Goal: Task Accomplishment & Management: Use online tool/utility

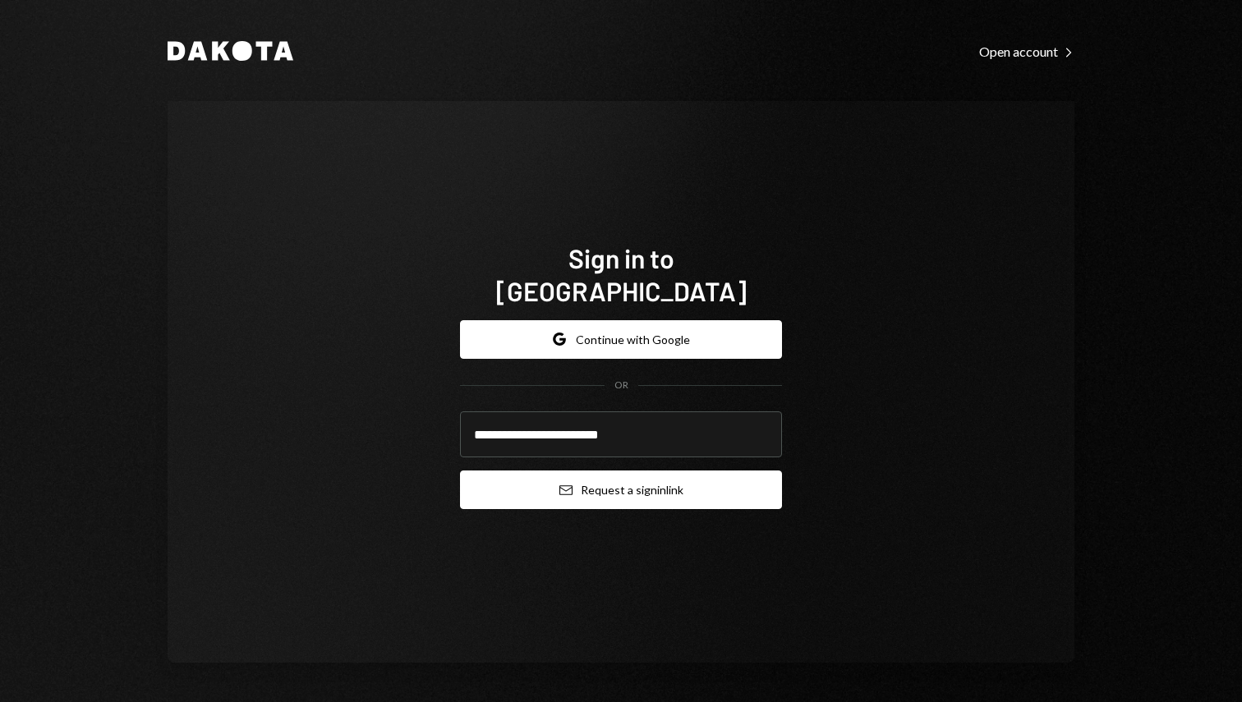
click at [610, 474] on button "Email Request a sign in link" at bounding box center [621, 490] width 322 height 39
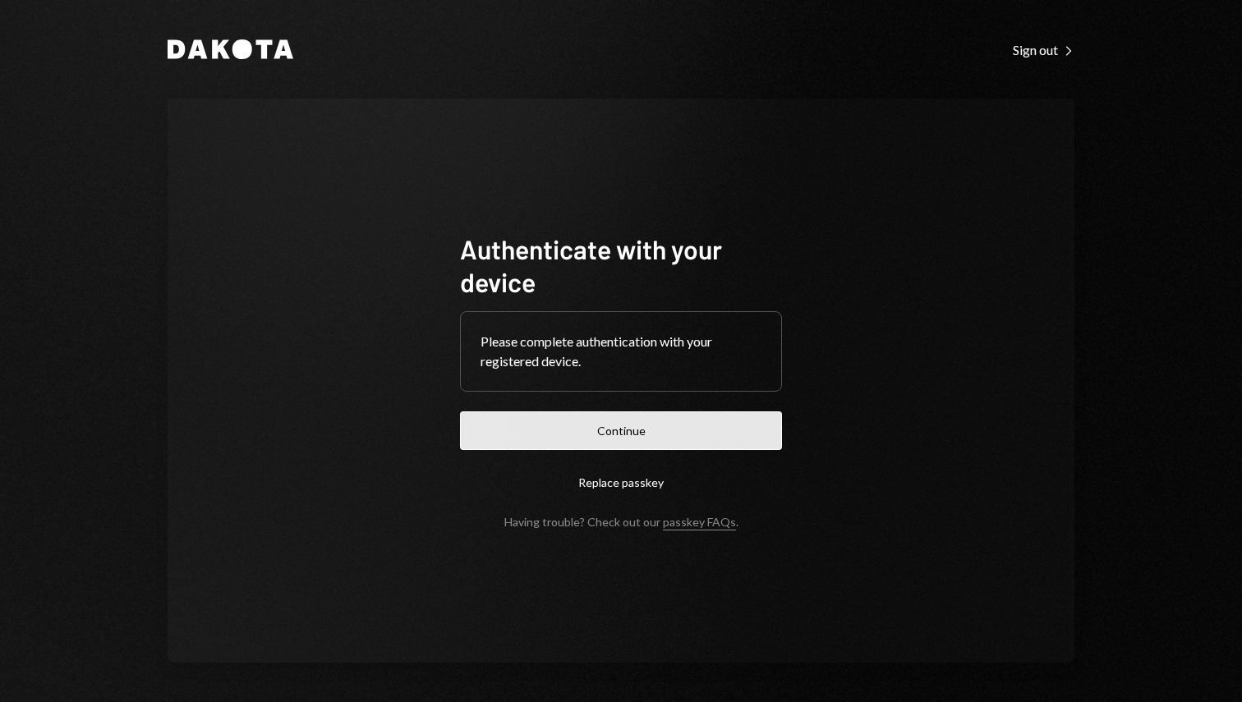
click at [656, 421] on button "Continue" at bounding box center [621, 431] width 322 height 39
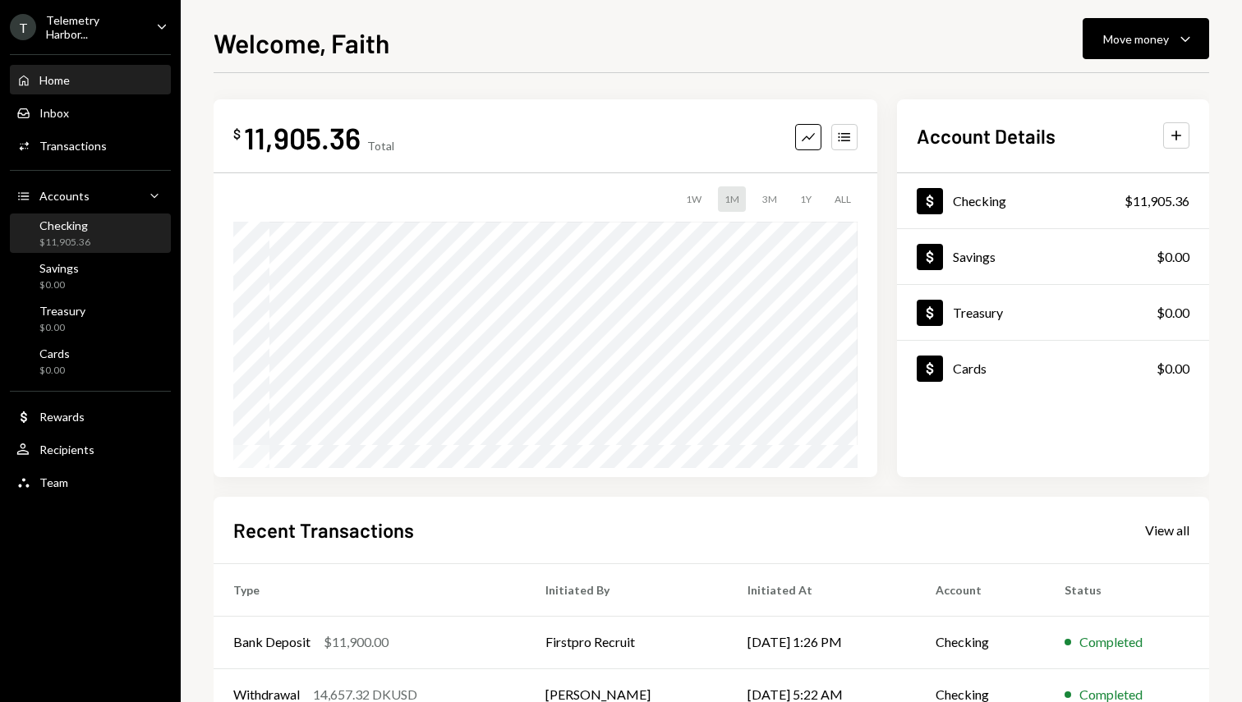
click at [109, 247] on div "Checking $11,905.36" at bounding box center [90, 234] width 148 height 38
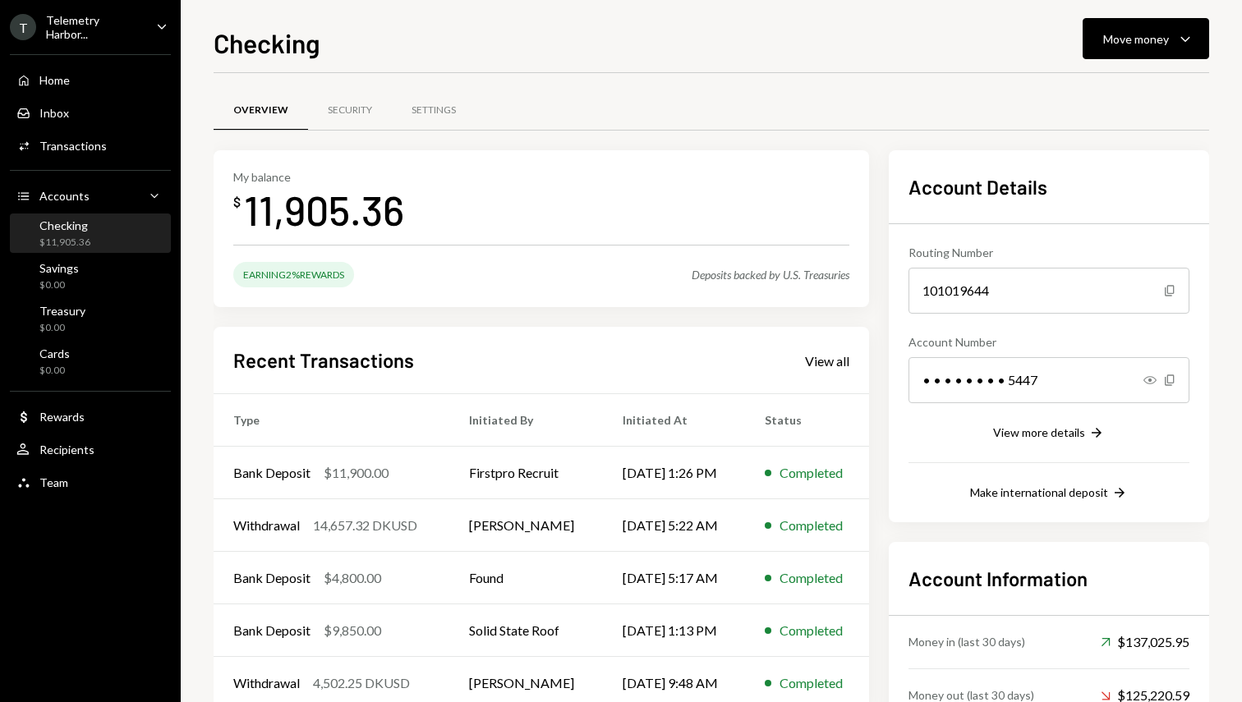
click at [140, 30] on div "Telemetry Harbor..." at bounding box center [94, 27] width 97 height 28
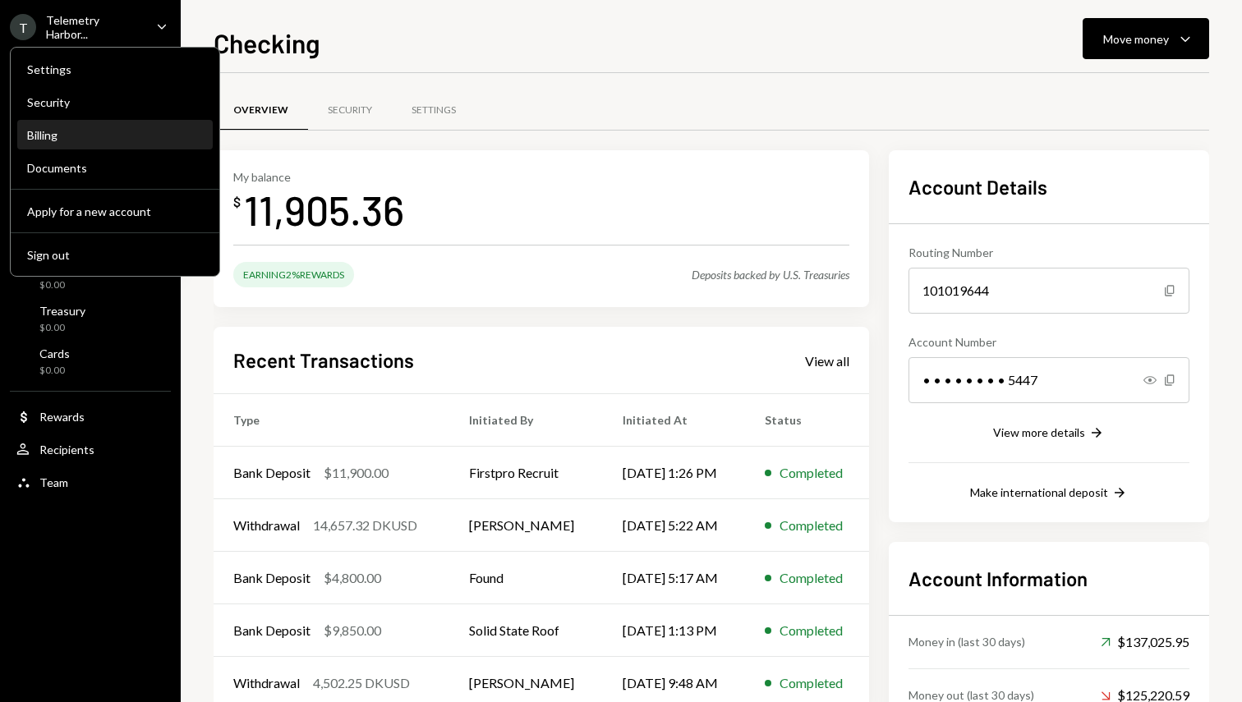
click at [143, 129] on div "Billing" at bounding box center [115, 135] width 176 height 14
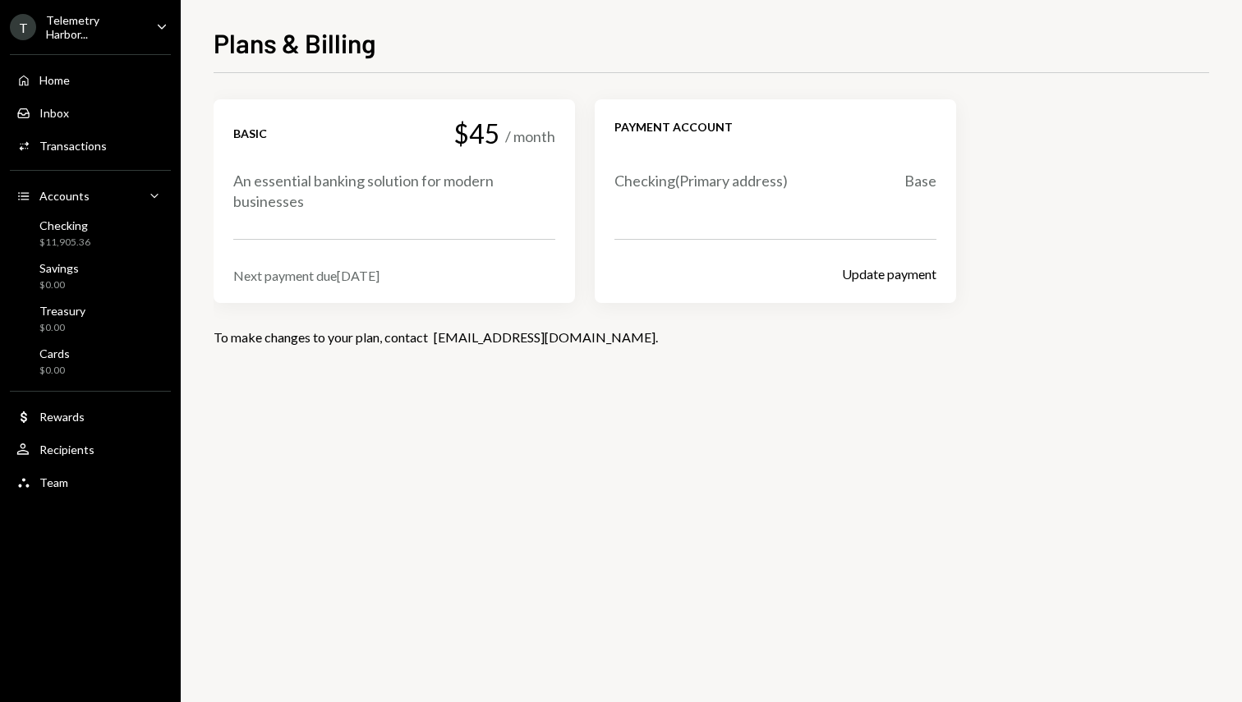
click at [509, 368] on div "Basic $45 / month An essential banking solution for modern businesses Next paym…" at bounding box center [712, 238] width 996 height 279
click at [129, 233] on div "Checking $11,905.36" at bounding box center [90, 234] width 148 height 31
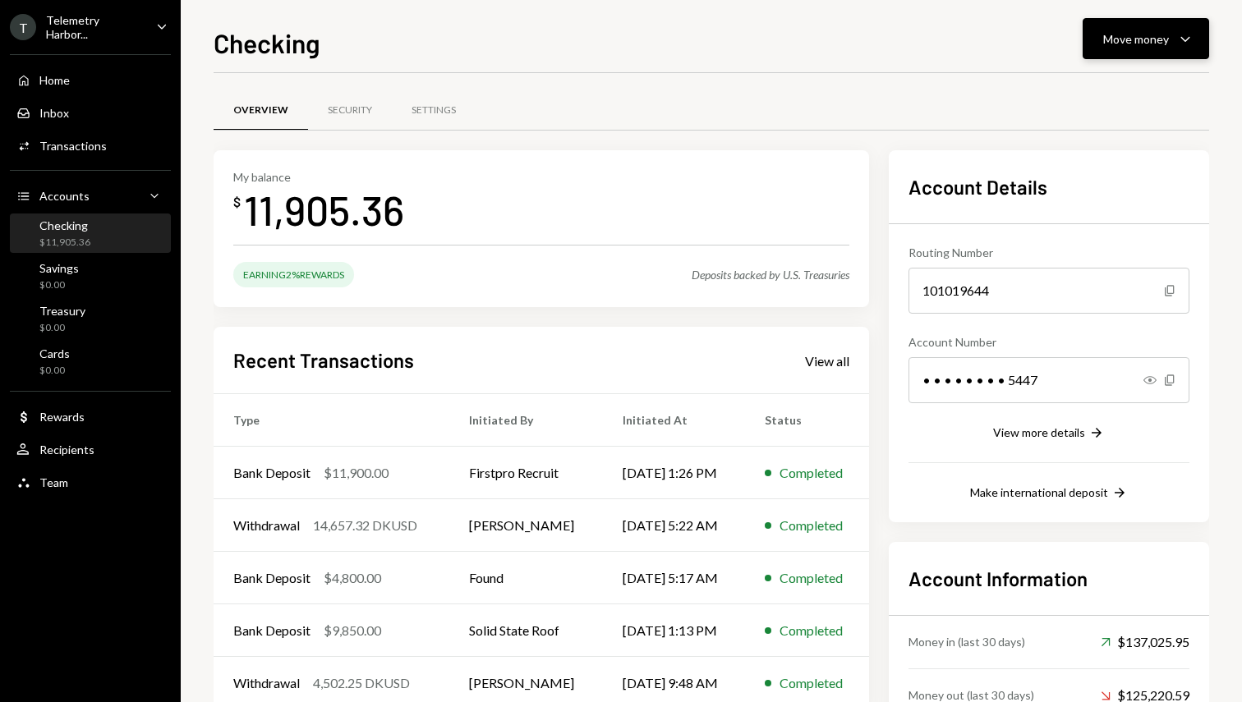
click at [1096, 54] on button "Move money Caret Down" at bounding box center [1146, 38] width 127 height 41
click at [1110, 90] on div "Send" at bounding box center [1133, 88] width 120 height 17
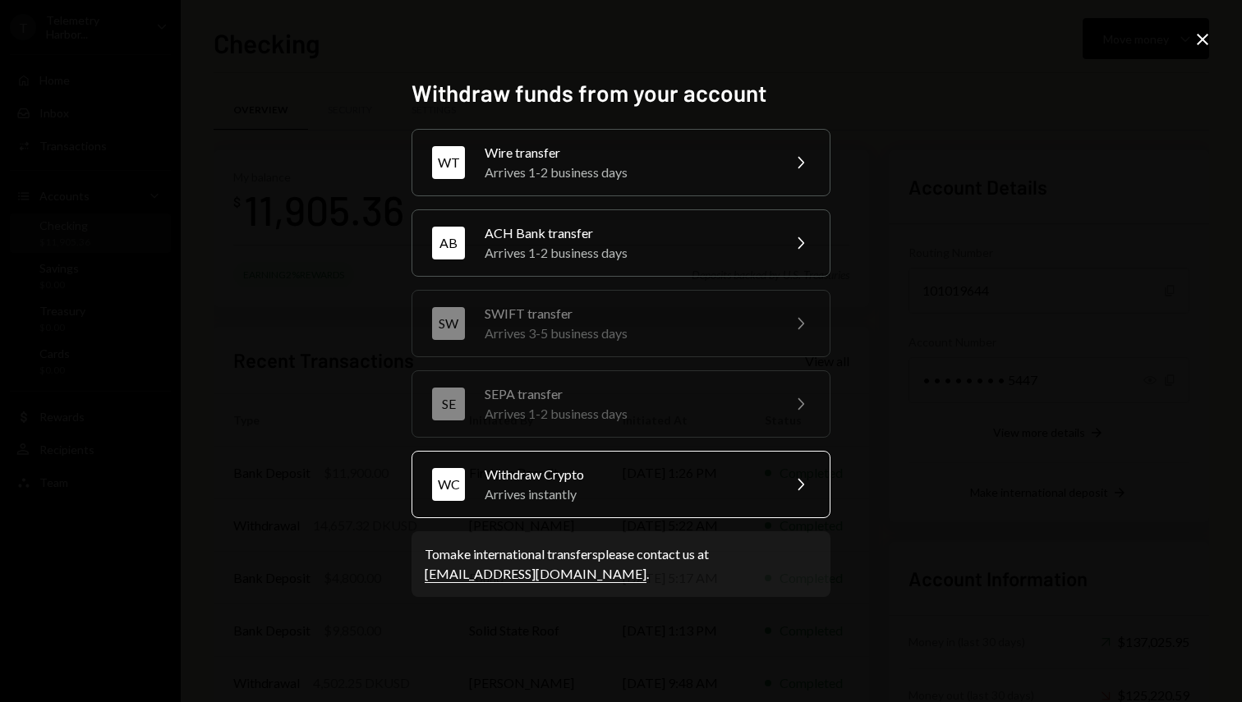
click at [706, 501] on div "Arrives instantly" at bounding box center [628, 495] width 286 height 20
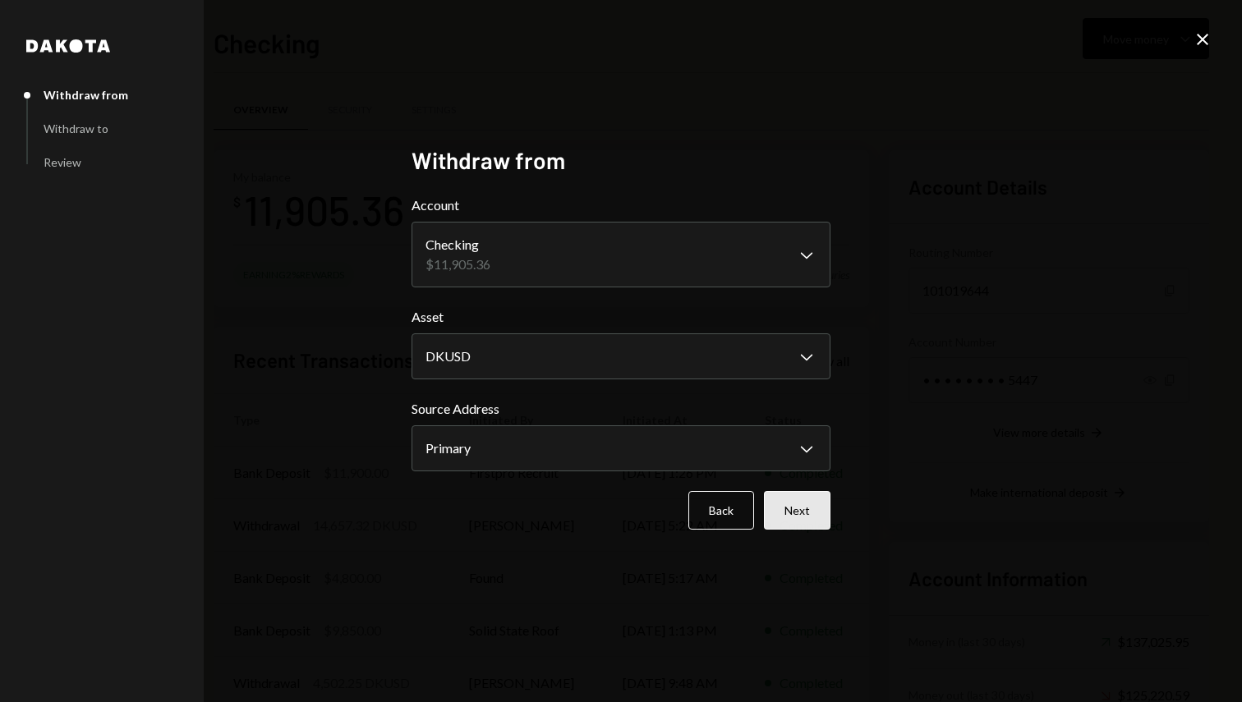
click at [808, 511] on button "Next" at bounding box center [797, 510] width 67 height 39
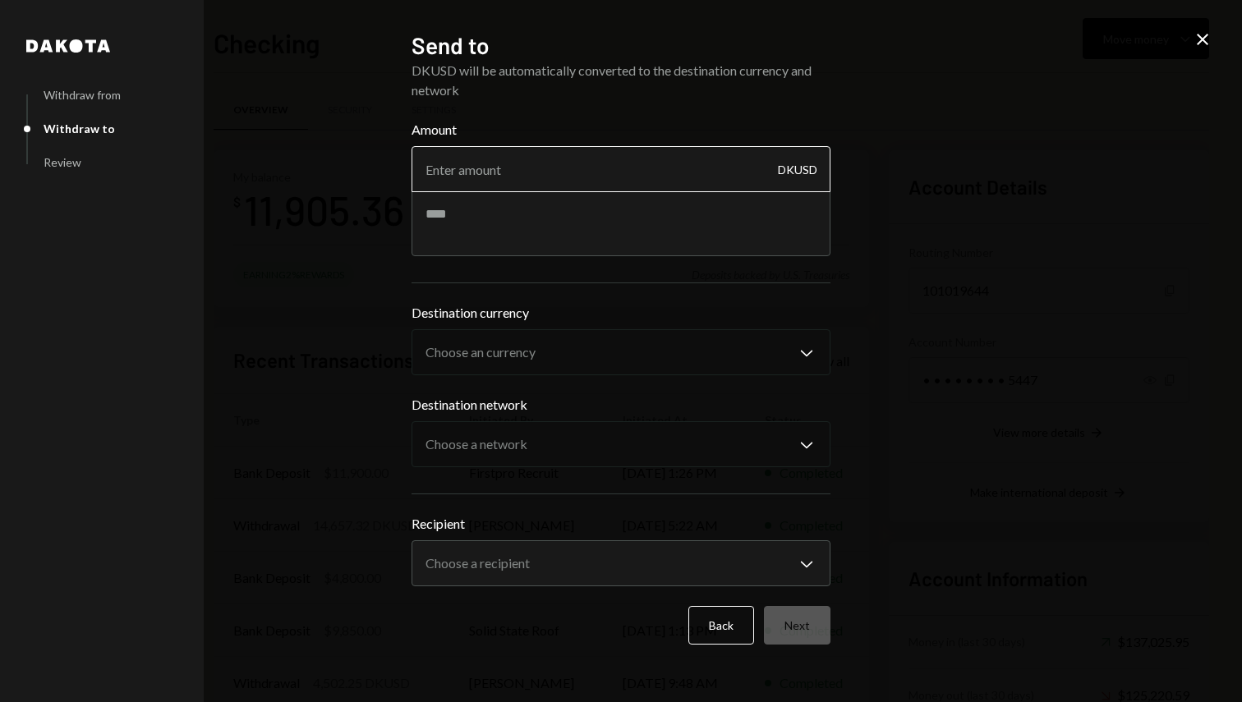
click at [619, 166] on input "Amount" at bounding box center [621, 169] width 419 height 46
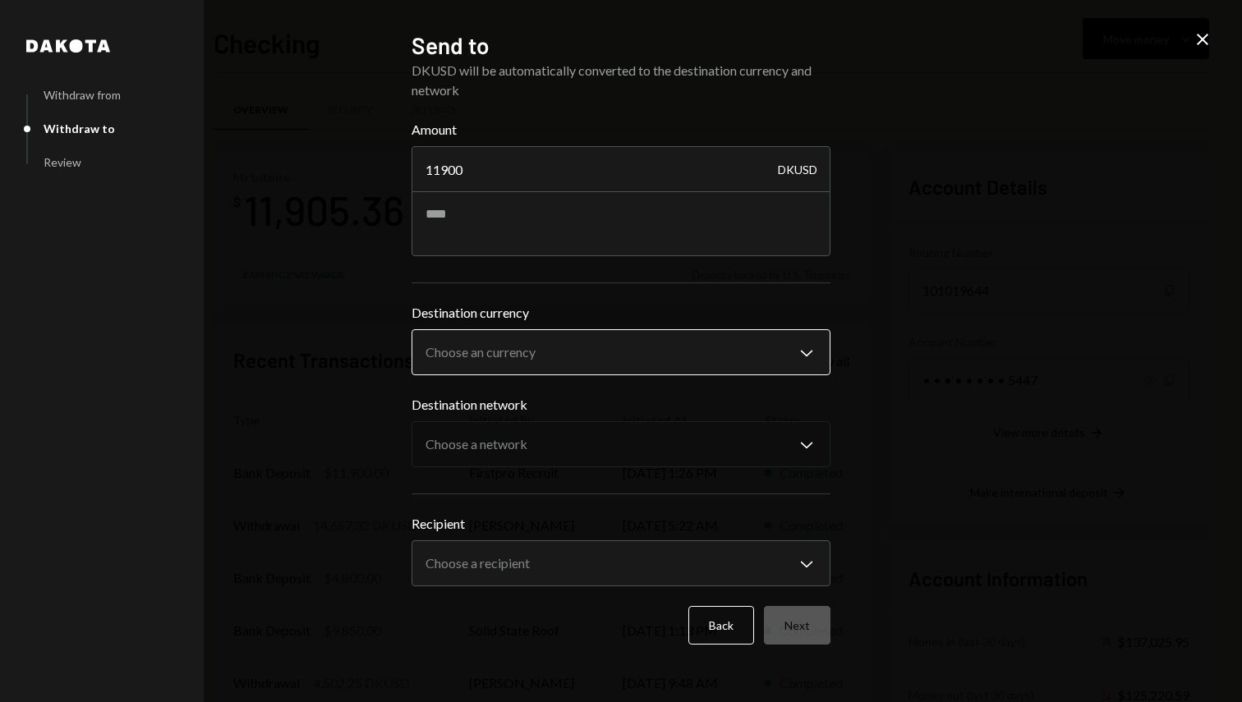
type input "11900"
click at [584, 338] on body "T Telemetry Harbor... Caret Down Home Home Inbox Inbox Activities Transactions …" at bounding box center [621, 351] width 1242 height 702
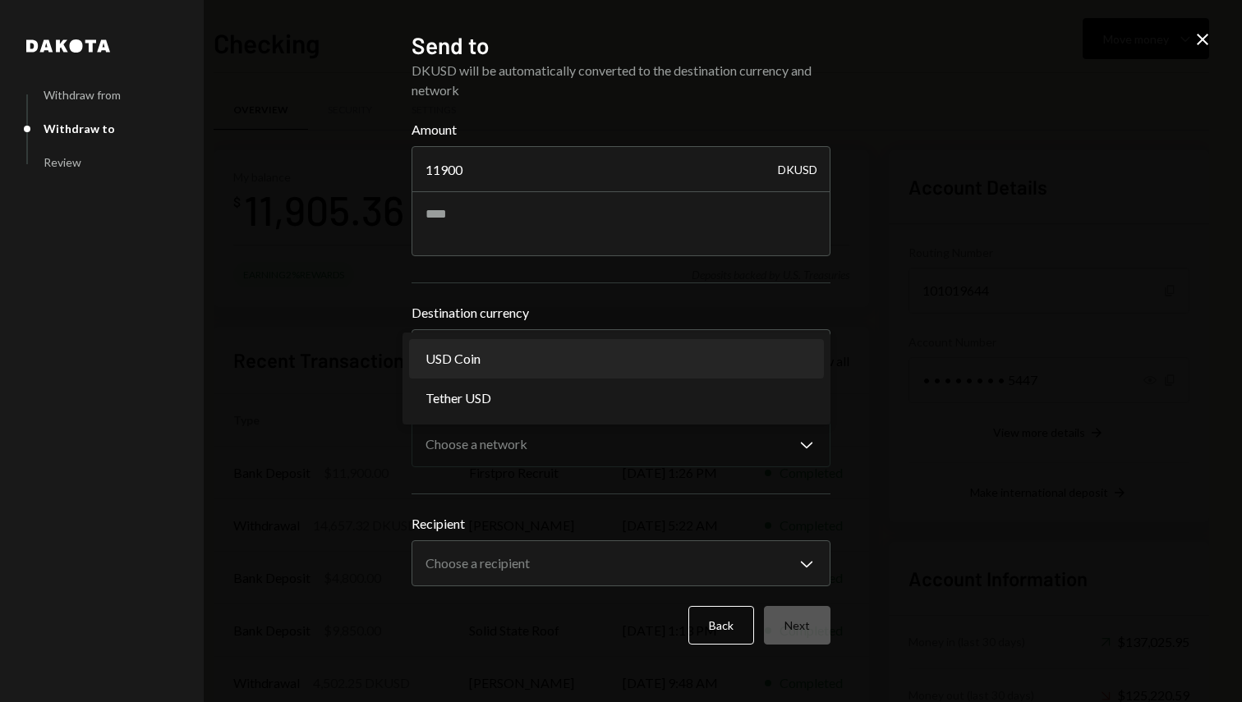
select select "****"
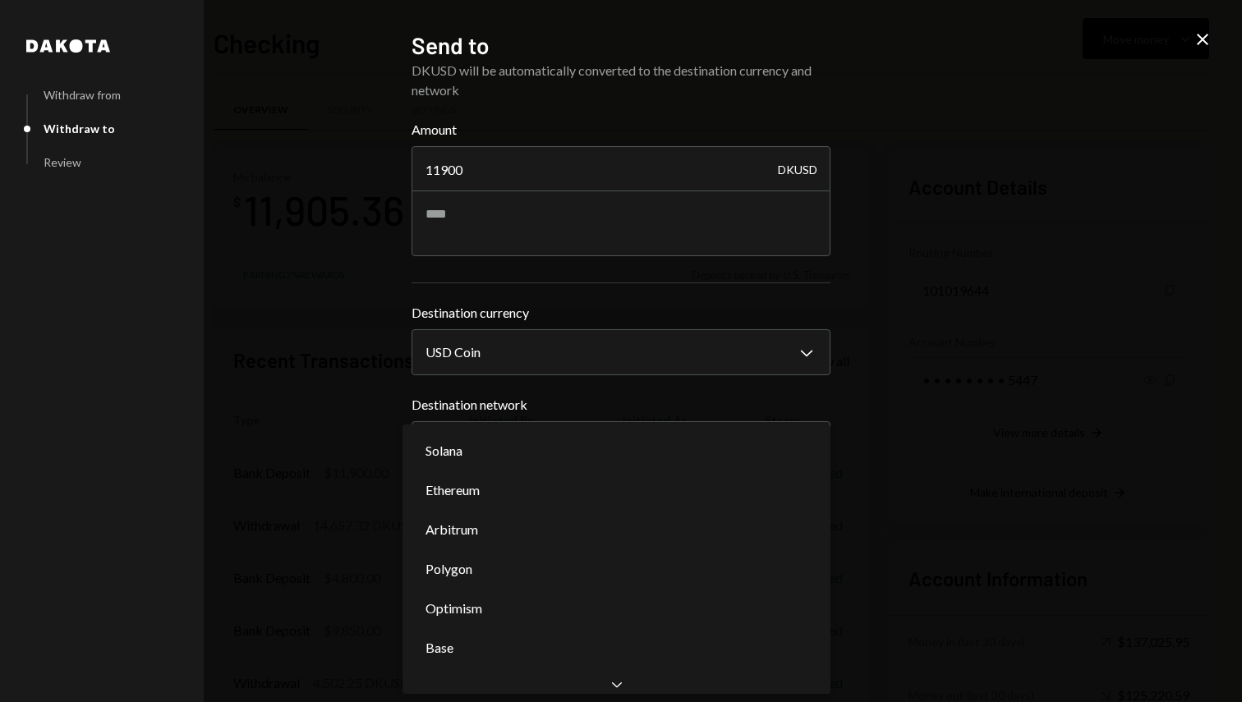
click at [580, 438] on body "T Telemetry Harbor... Caret Down Home Home Inbox Inbox Activities Transactions …" at bounding box center [621, 351] width 1242 height 702
select select "**********"
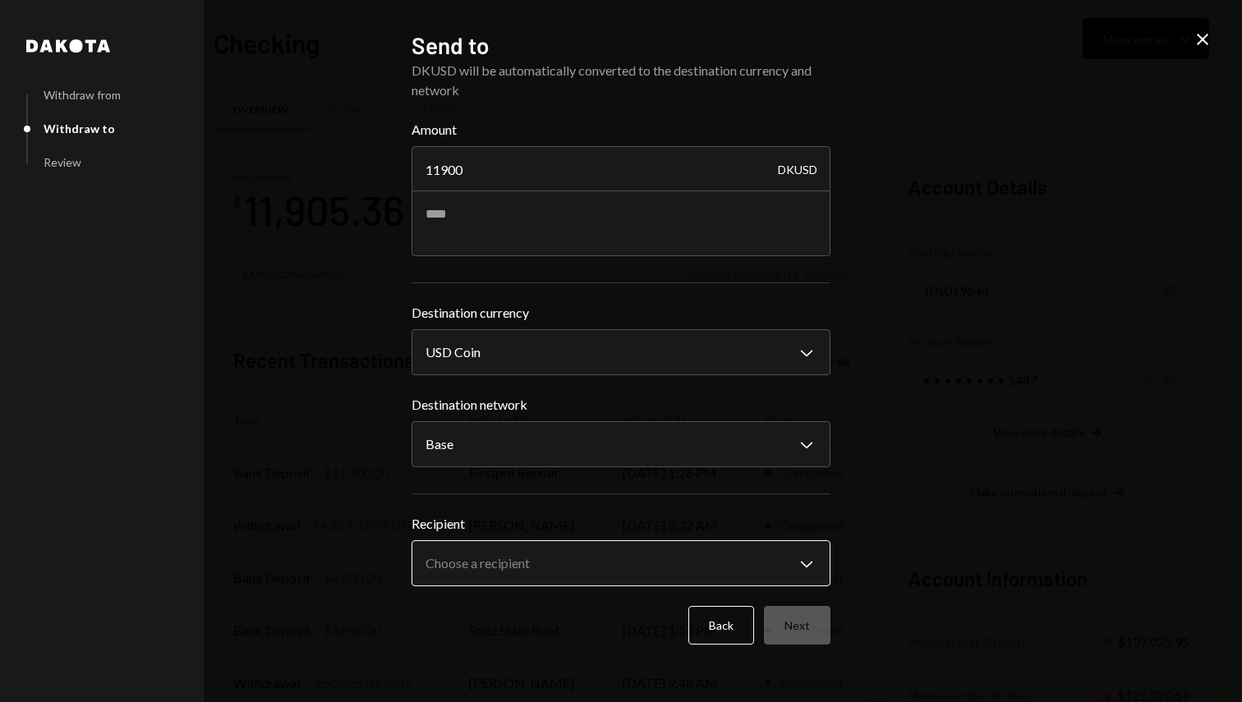
click at [606, 543] on body "T Telemetry Harbor... Caret Down Home Home Inbox Inbox Activities Transactions …" at bounding box center [621, 351] width 1242 height 702
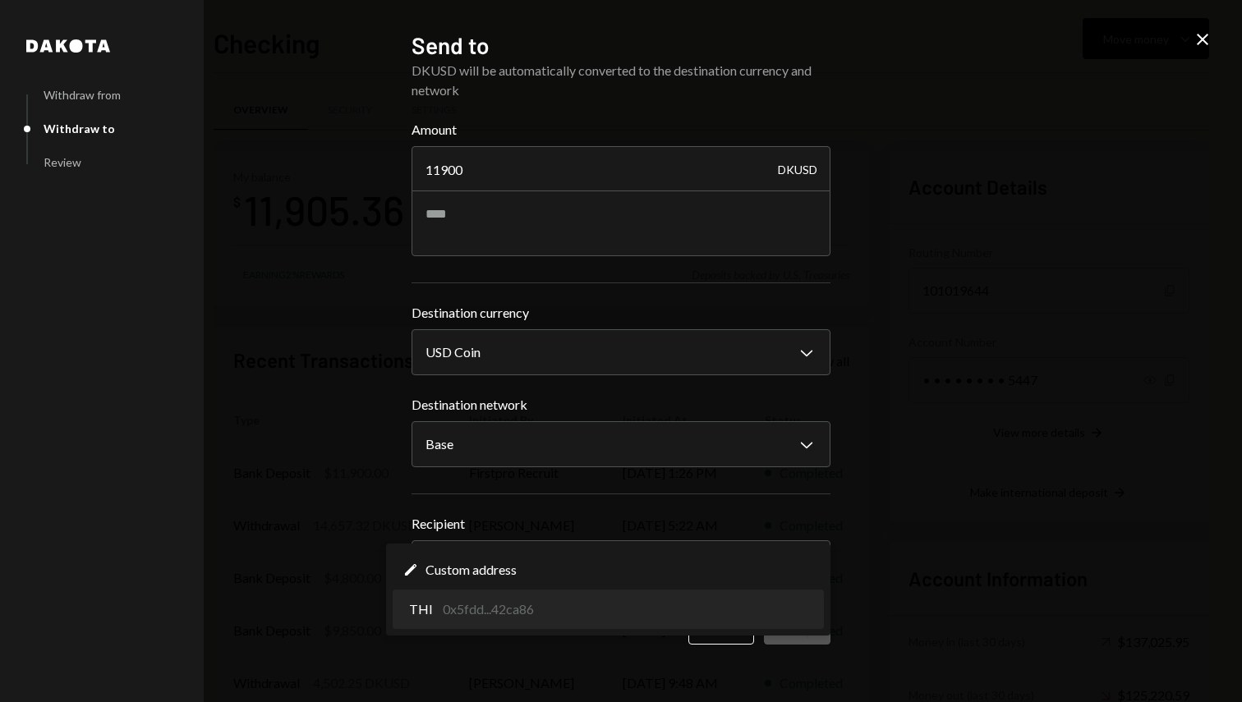
select select "**********"
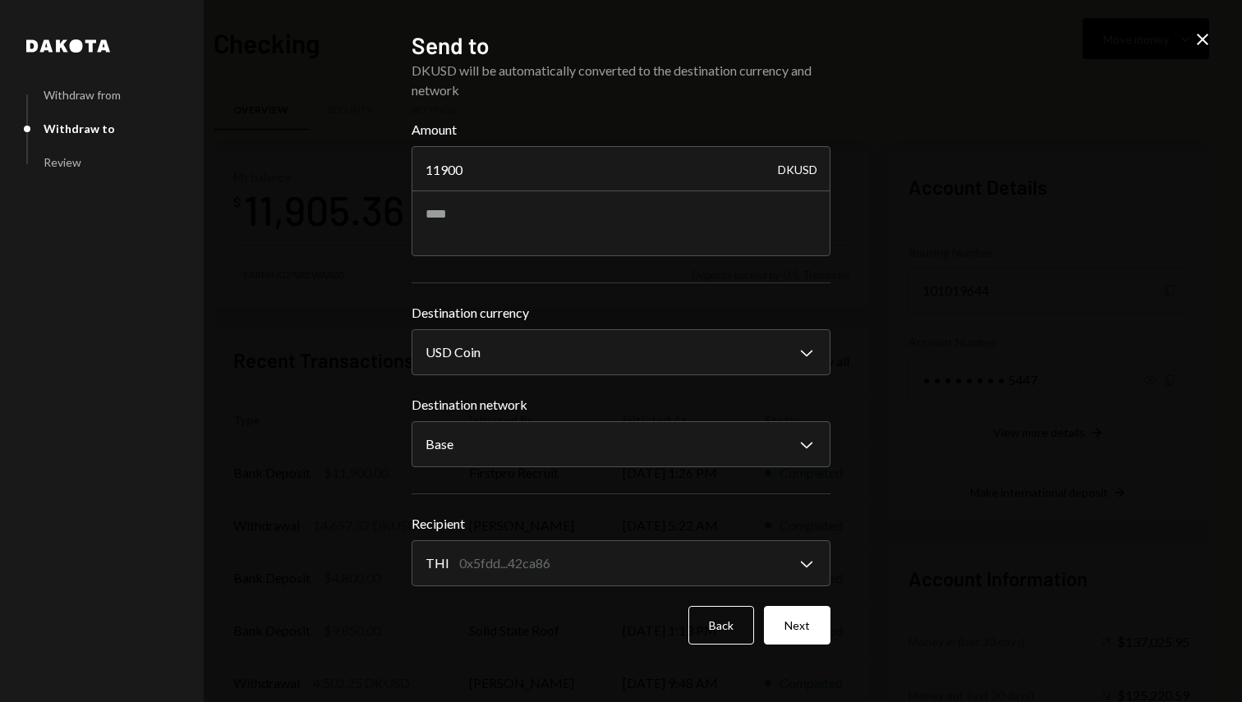
click at [764, 624] on div "Back Next" at bounding box center [621, 625] width 419 height 39
click at [785, 628] on button "Next" at bounding box center [797, 625] width 67 height 39
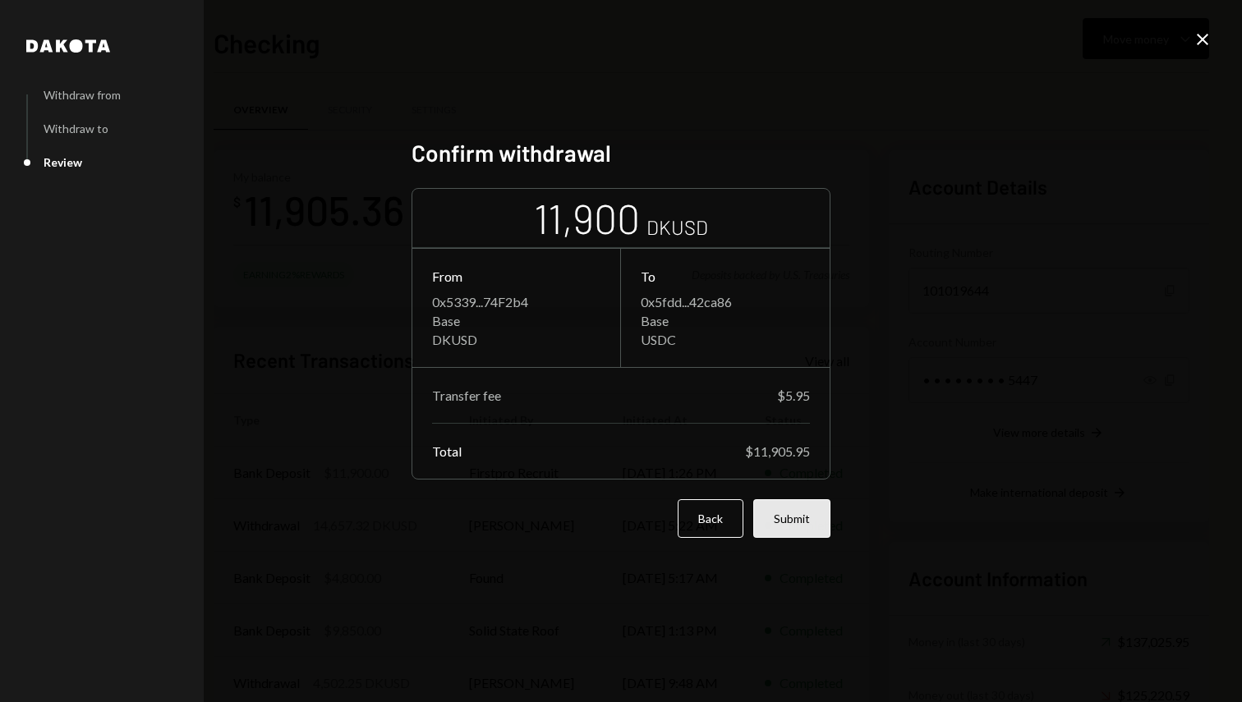
click at [806, 511] on button "Submit" at bounding box center [791, 518] width 77 height 39
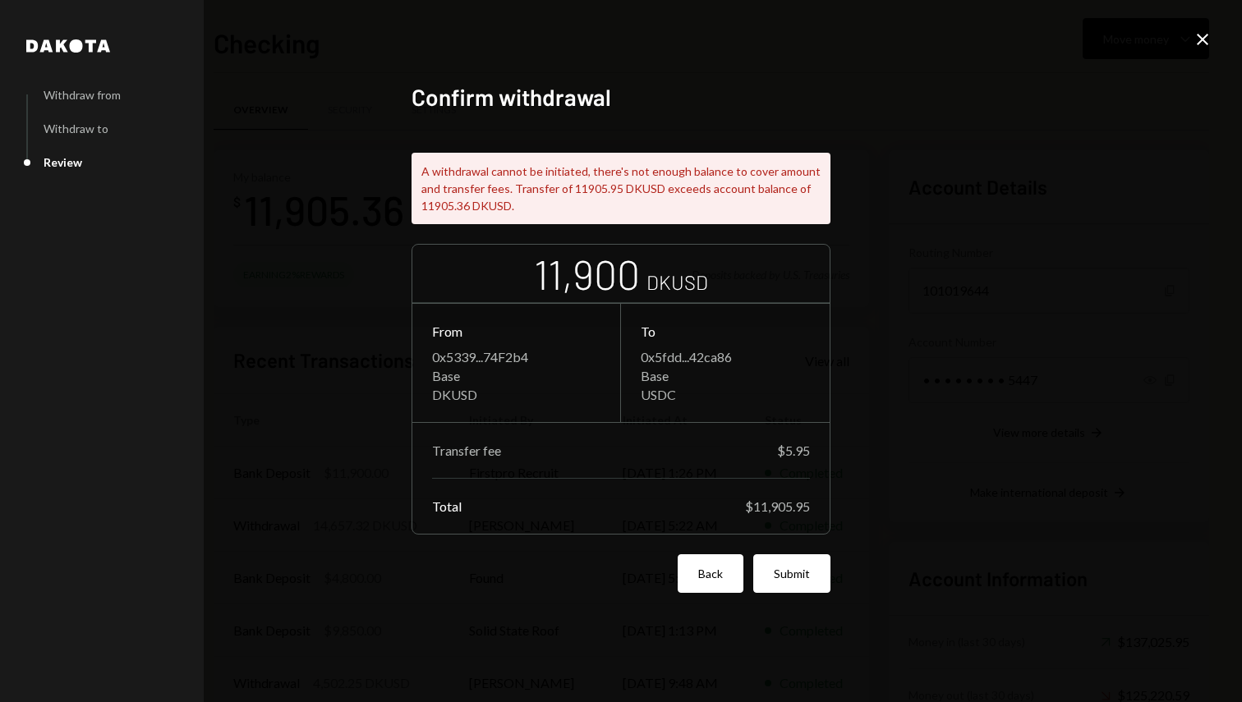
click at [708, 582] on button "Back" at bounding box center [711, 574] width 66 height 39
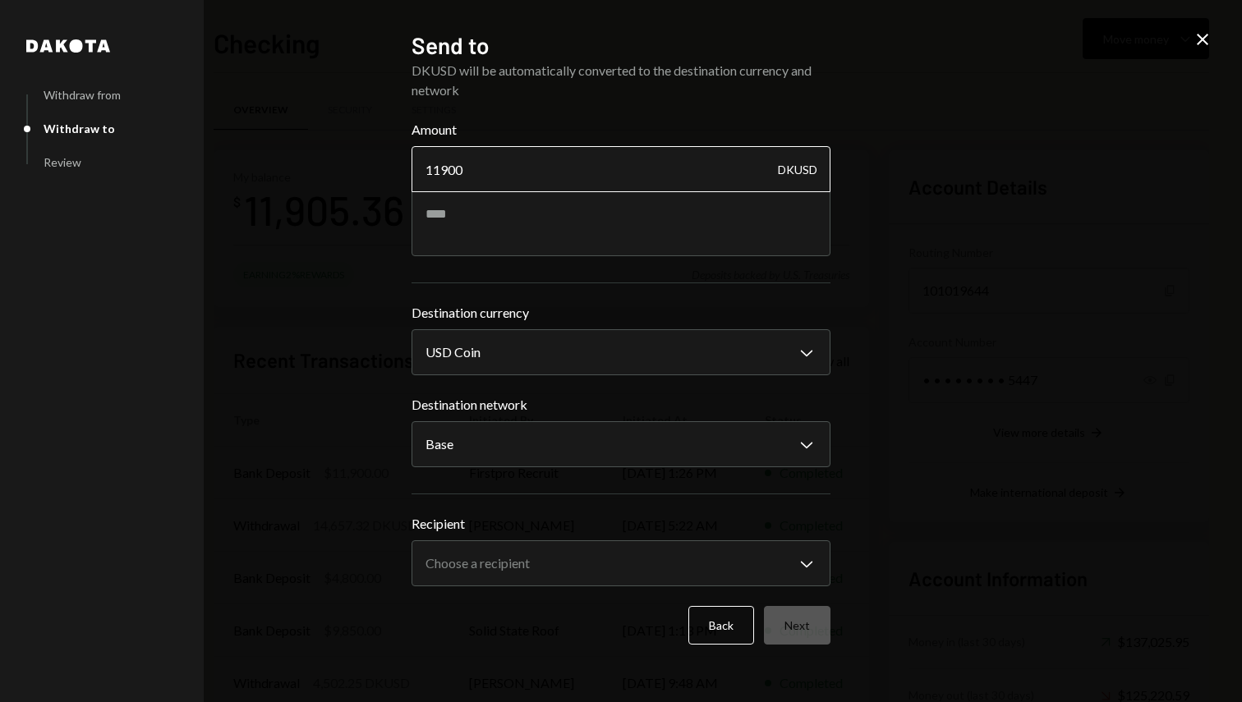
drag, startPoint x: 442, startPoint y: 166, endPoint x: 607, endPoint y: 162, distance: 165.2
click at [606, 161] on input "11900" at bounding box center [621, 169] width 419 height 46
type input "11850"
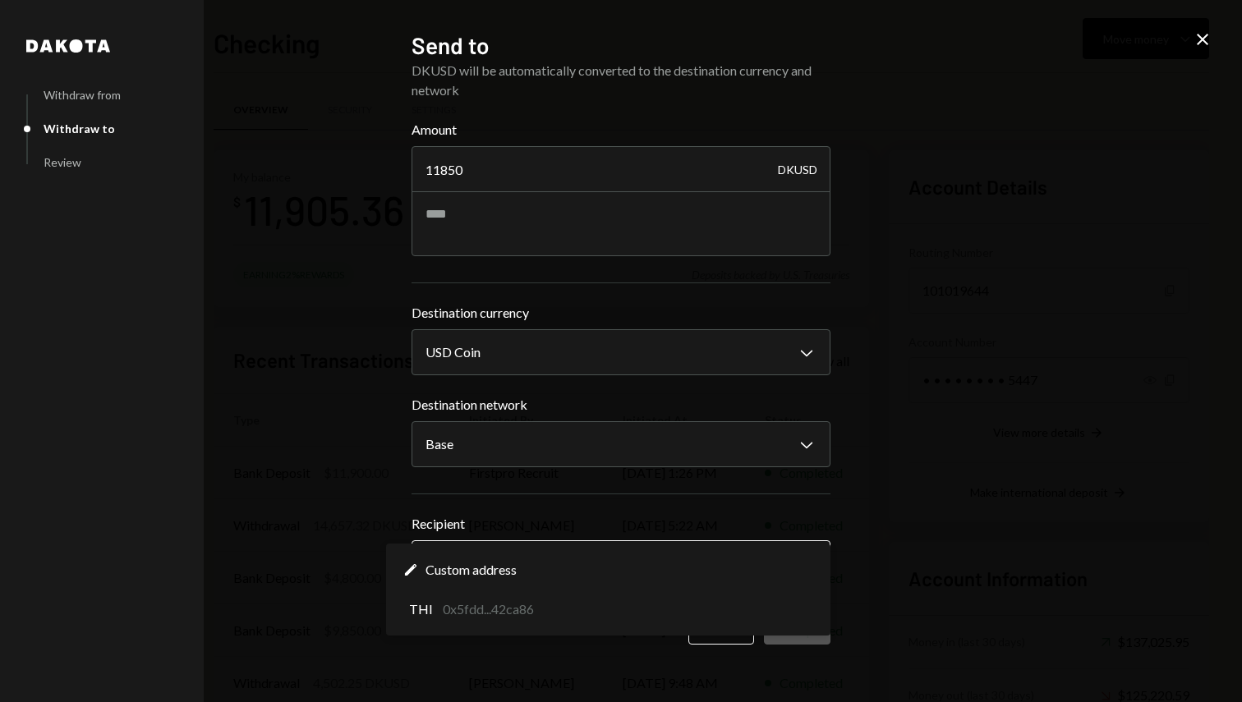
click at [549, 555] on body "T Telemetry Harbor... Caret Down Home Home Inbox Inbox Activities Transactions …" at bounding box center [621, 351] width 1242 height 702
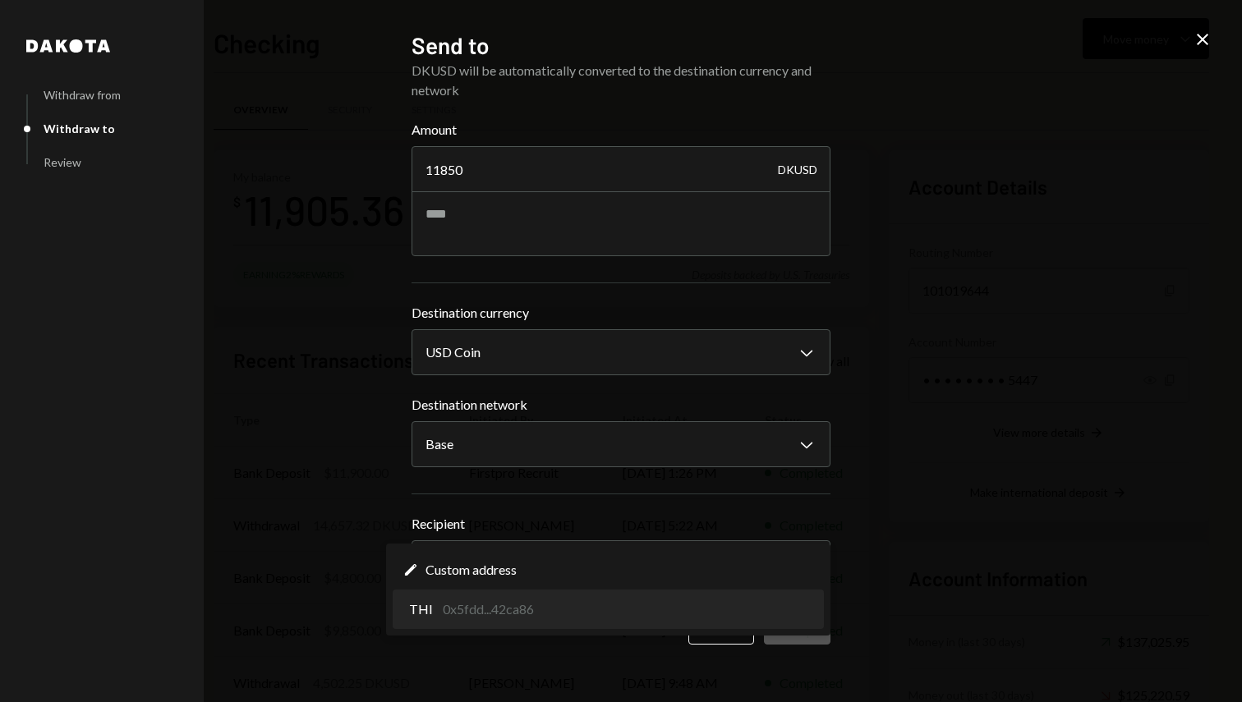
select select "**********"
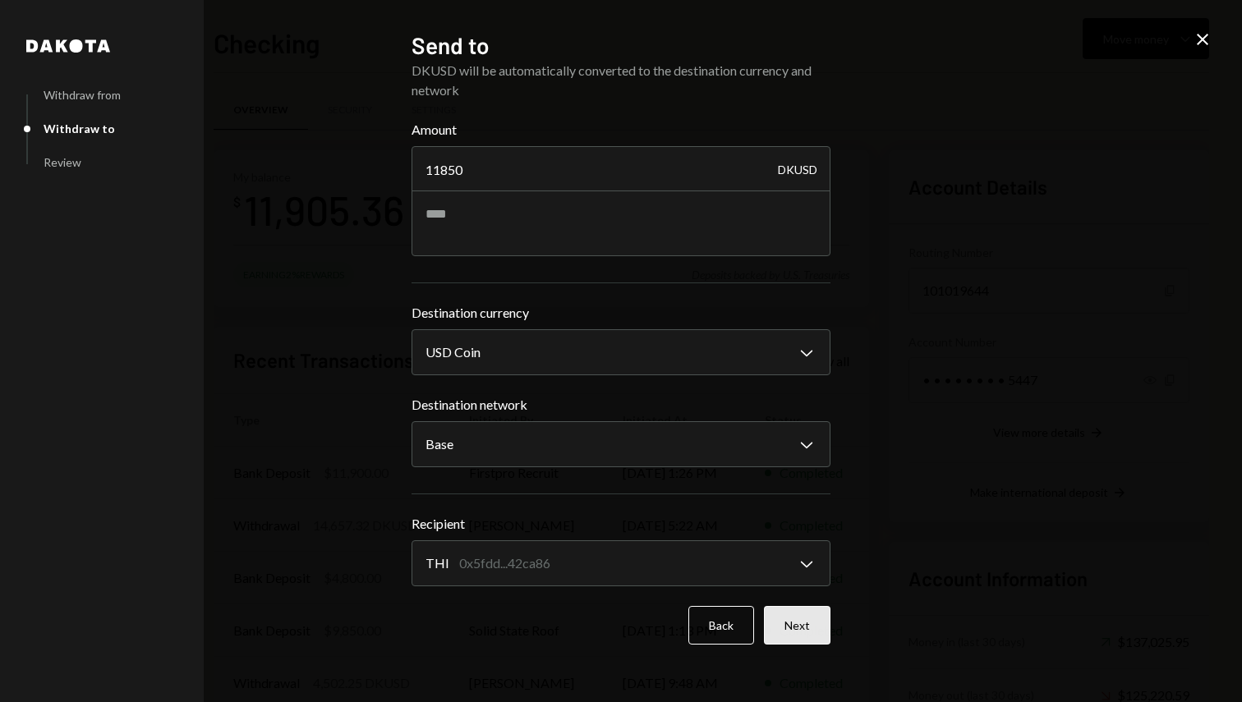
click at [812, 625] on button "Next" at bounding box center [797, 625] width 67 height 39
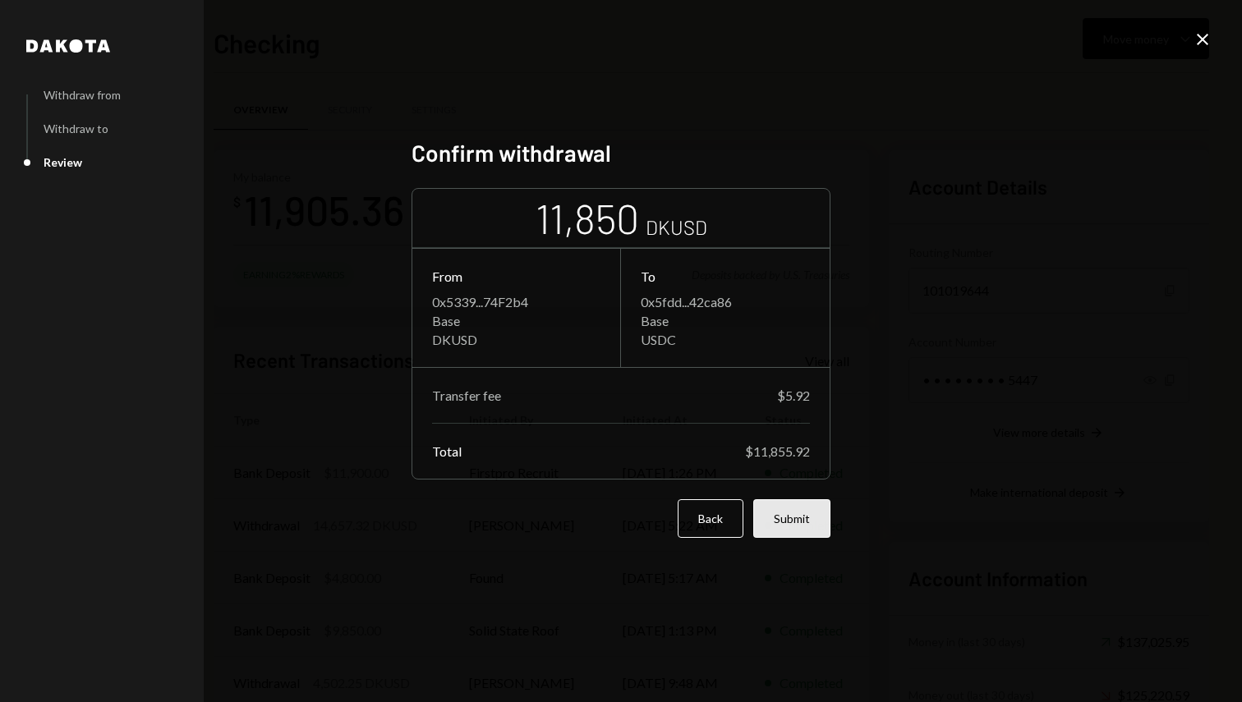
click at [799, 522] on button "Submit" at bounding box center [791, 518] width 77 height 39
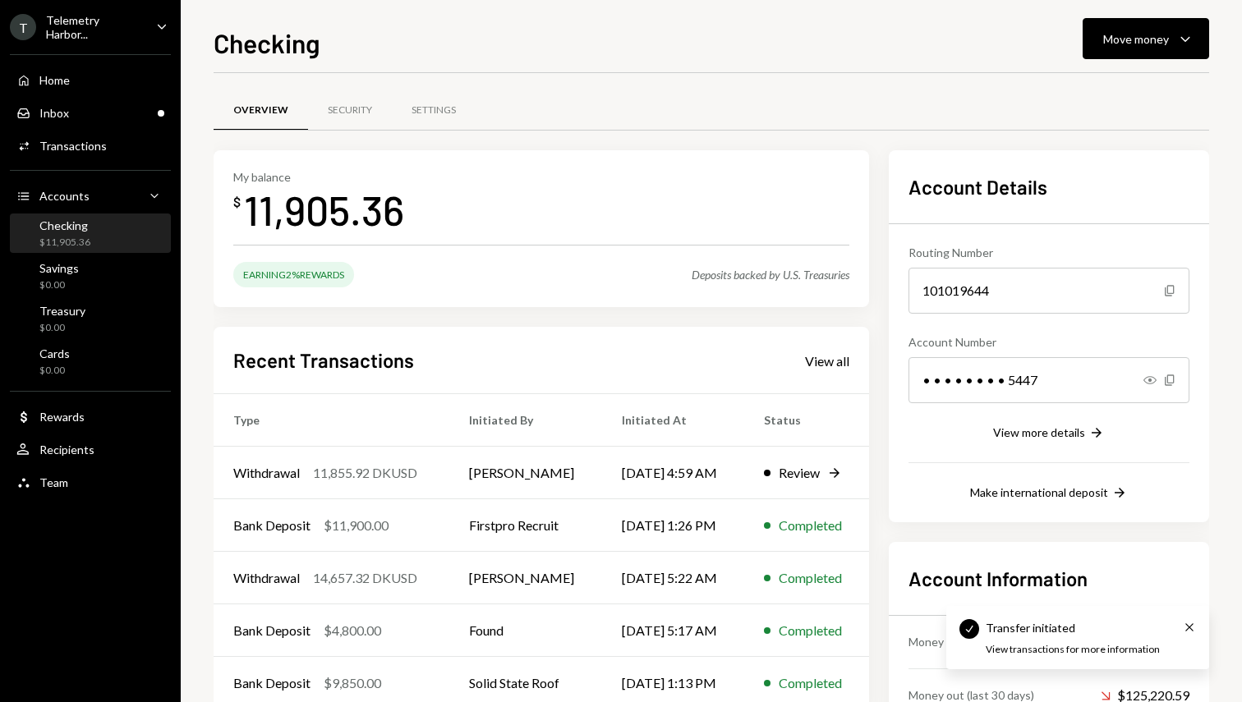
click at [119, 294] on div "Home Home Inbox Inbox Activities Transactions Accounts Accounts Caret Down Chec…" at bounding box center [90, 272] width 181 height 456
click at [119, 261] on div "Savings $0.00" at bounding box center [90, 276] width 148 height 31
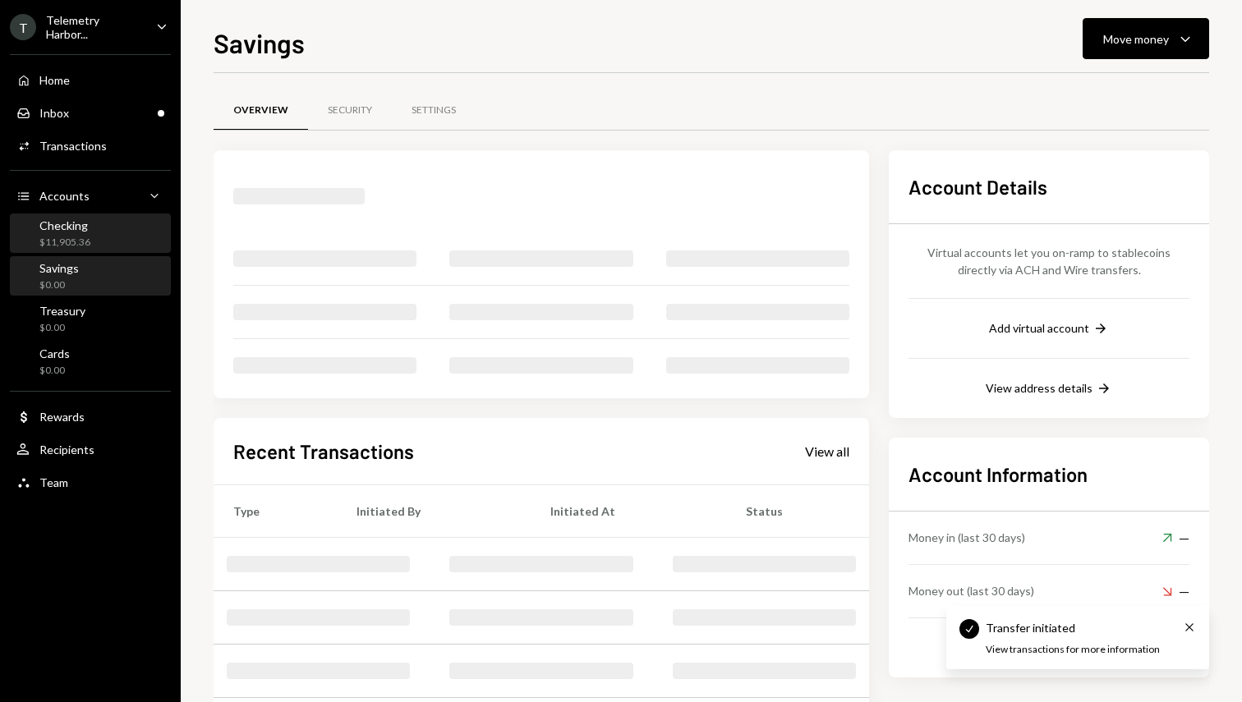
click at [126, 227] on div "Checking $11,905.36" at bounding box center [90, 234] width 148 height 31
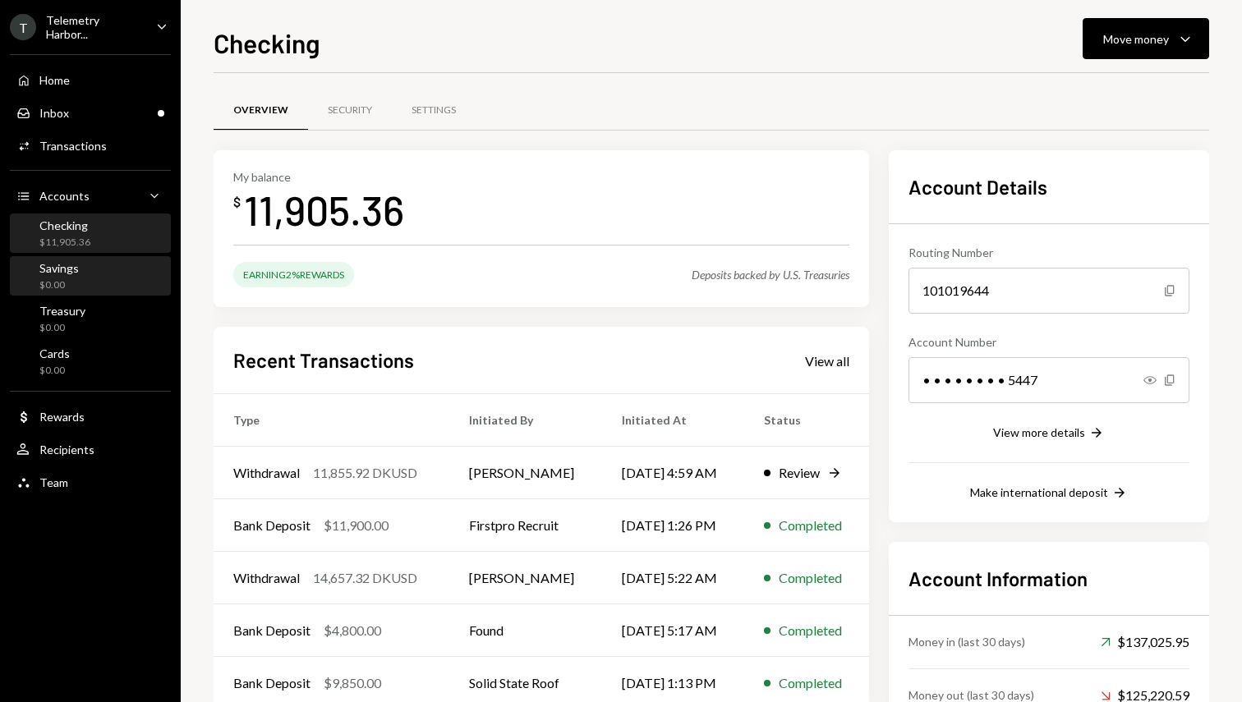
click at [131, 282] on div "Savings $0.00" at bounding box center [90, 276] width 148 height 31
click at [113, 295] on div "Home Home Inbox Inbox Activities Transactions Accounts Accounts Caret Down Chec…" at bounding box center [90, 272] width 181 height 456
click at [118, 269] on div "Savings $0.00" at bounding box center [90, 276] width 148 height 31
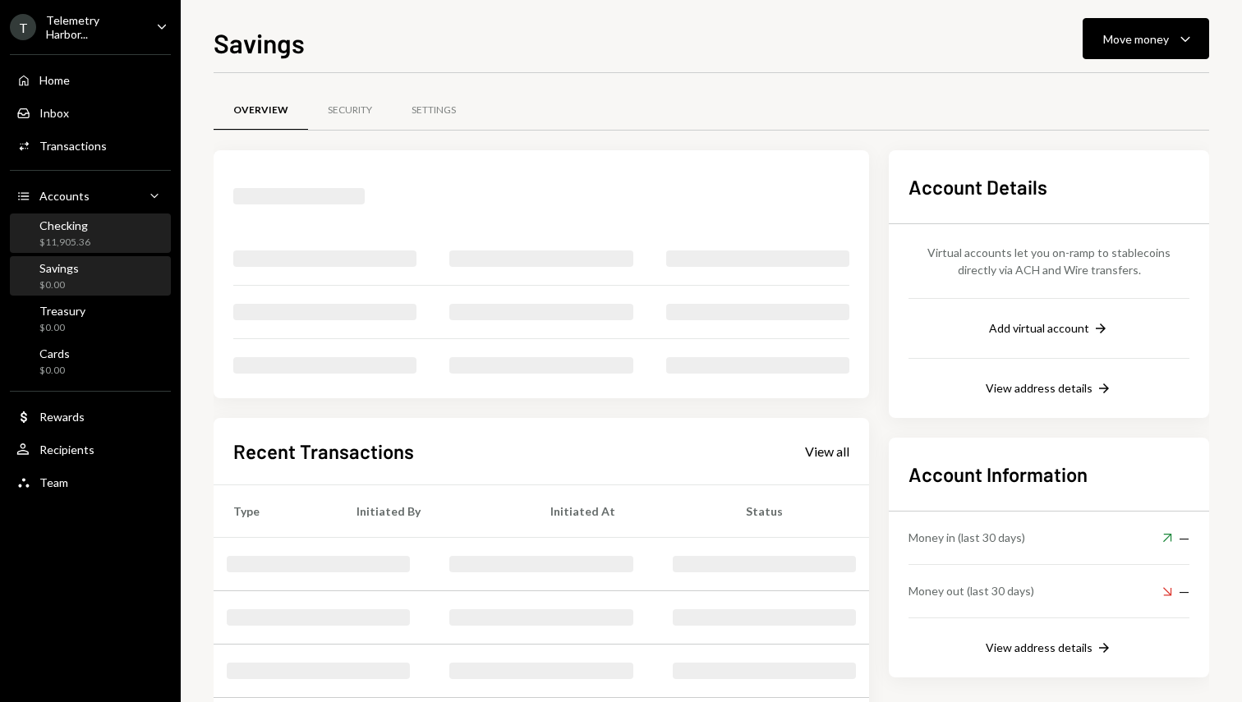
click at [127, 237] on div "Checking $11,905.36" at bounding box center [90, 234] width 148 height 31
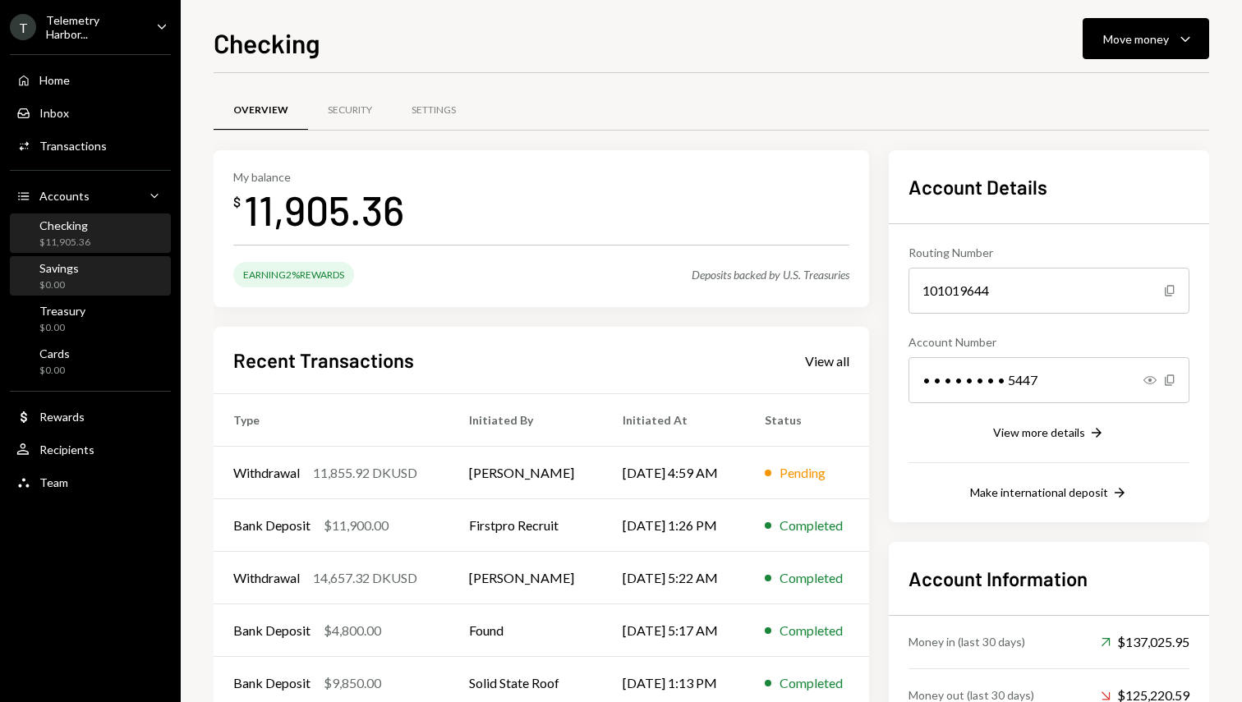
click at [86, 272] on div "Savings $0.00" at bounding box center [90, 276] width 148 height 31
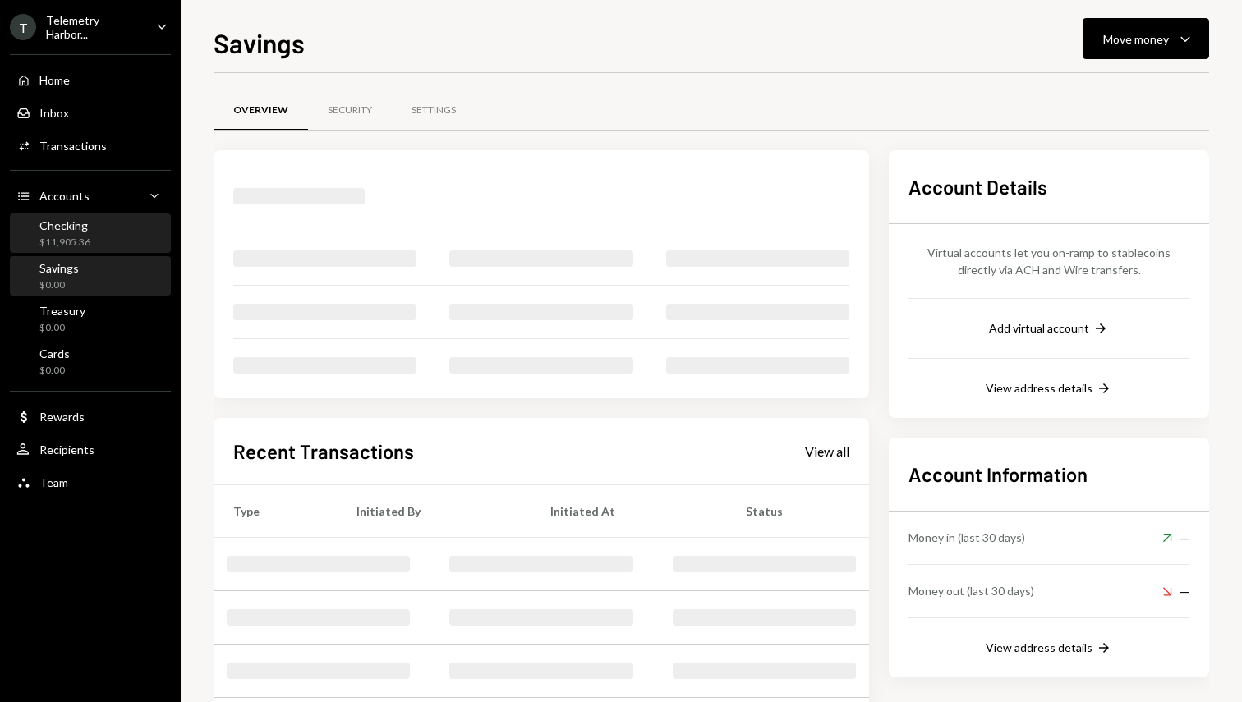
click at [108, 228] on div "Checking $11,905.36" at bounding box center [90, 234] width 148 height 31
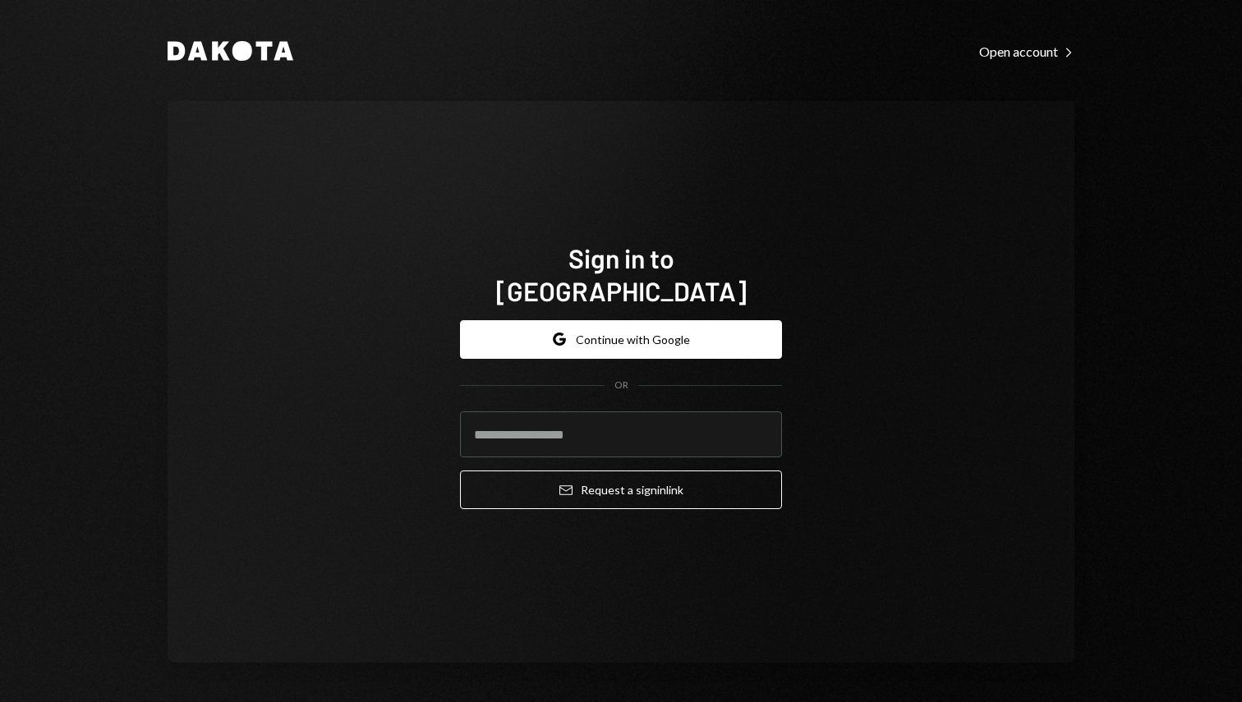
click at [689, 628] on div "Sign in to [GEOGRAPHIC_DATA] Google Continue with Google OR Email Request a sig…" at bounding box center [621, 382] width 907 height 562
click at [569, 433] on input "email" at bounding box center [621, 435] width 322 height 46
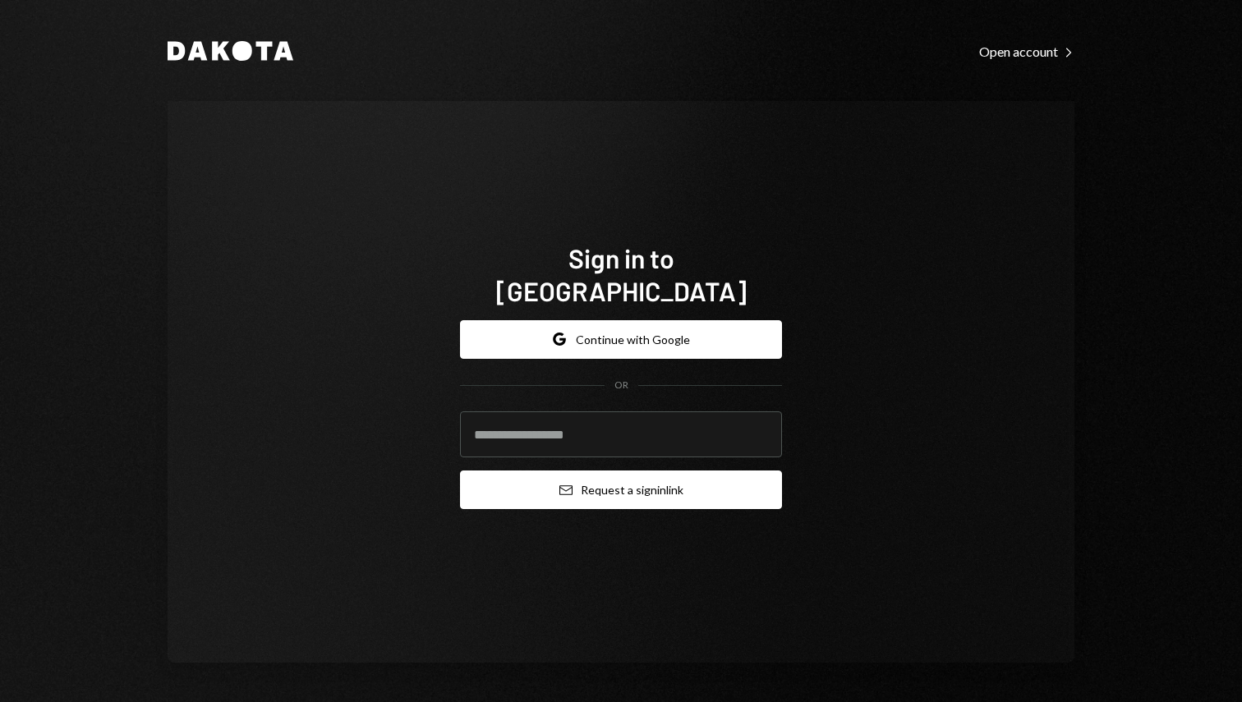
type input "**********"
click at [572, 478] on button "Email Request a sign in link" at bounding box center [621, 490] width 322 height 39
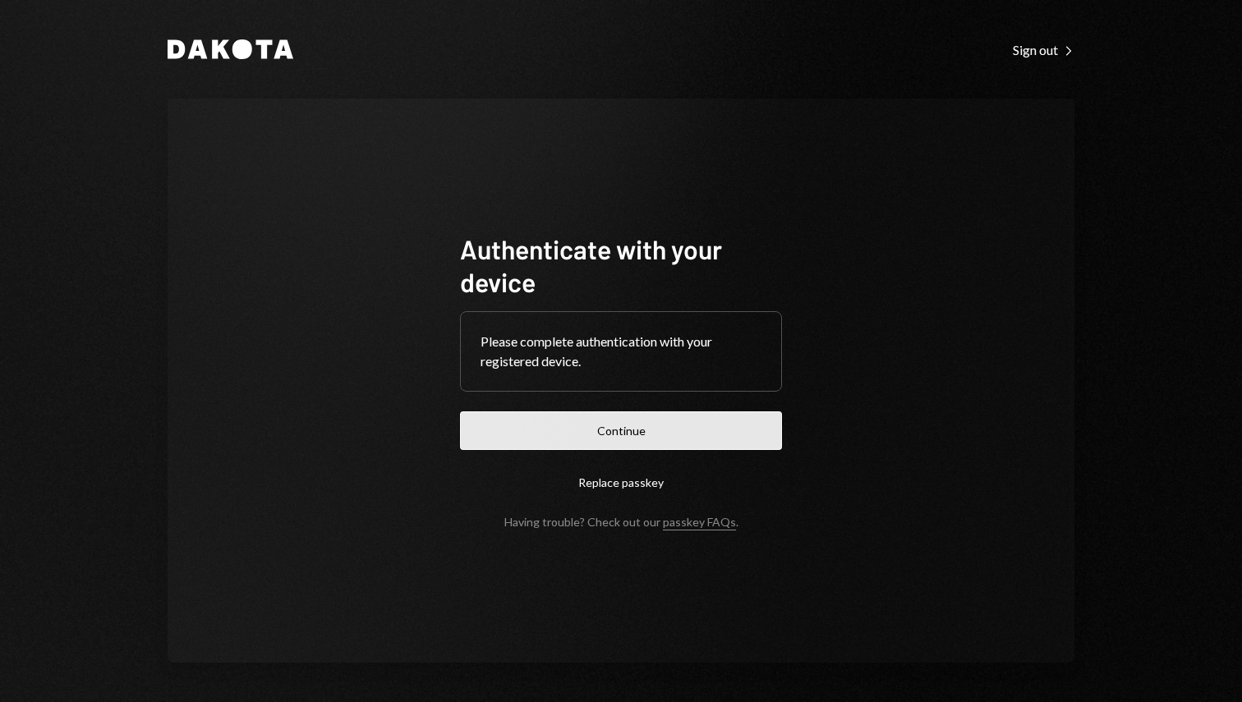
click at [590, 440] on button "Continue" at bounding box center [621, 431] width 322 height 39
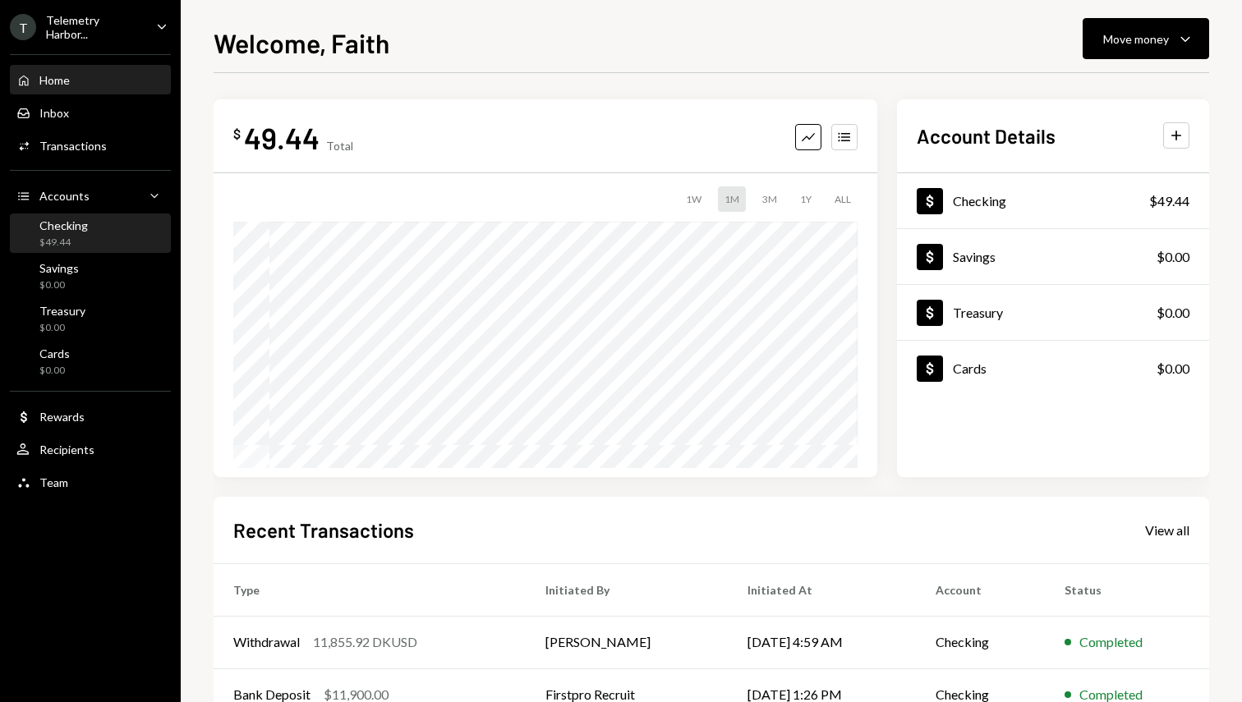
click at [146, 237] on div "Checking $49.44" at bounding box center [90, 234] width 148 height 31
